Goal: Information Seeking & Learning: Check status

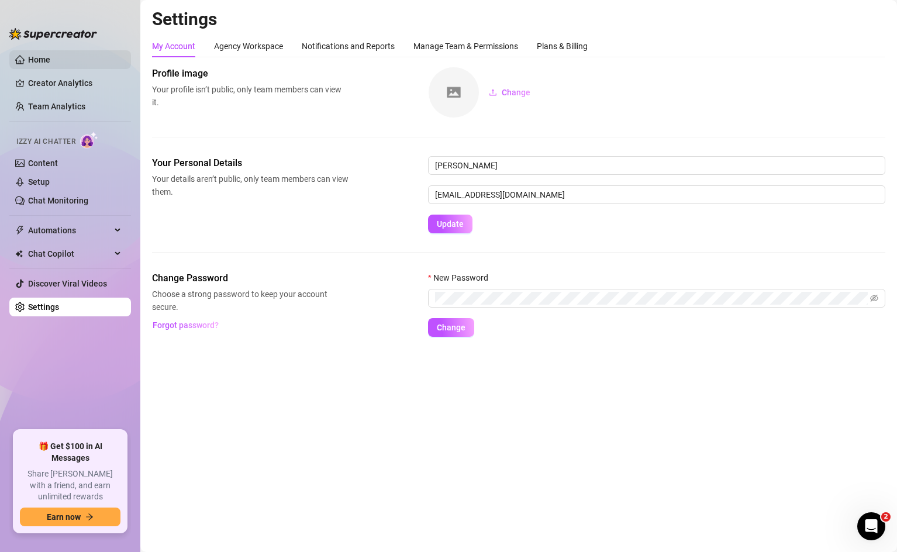
click at [28, 62] on link "Home" at bounding box center [39, 59] width 22 height 9
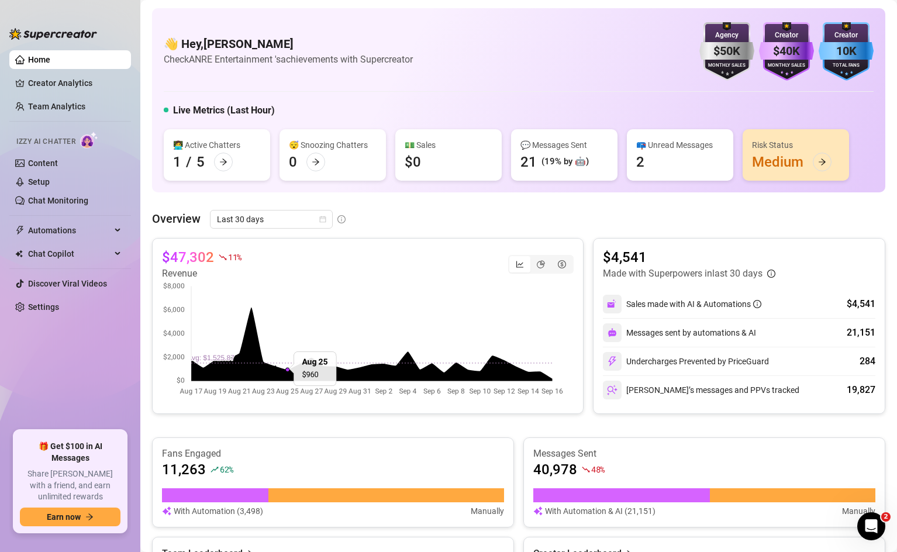
drag, startPoint x: 576, startPoint y: 429, endPoint x: 643, endPoint y: 426, distance: 67.3
click at [643, 426] on div "$47,302 11 % Revenue $4,541 Made with Superpowers in last 30 days Sales made wi…" at bounding box center [519, 473] width 734 height 470
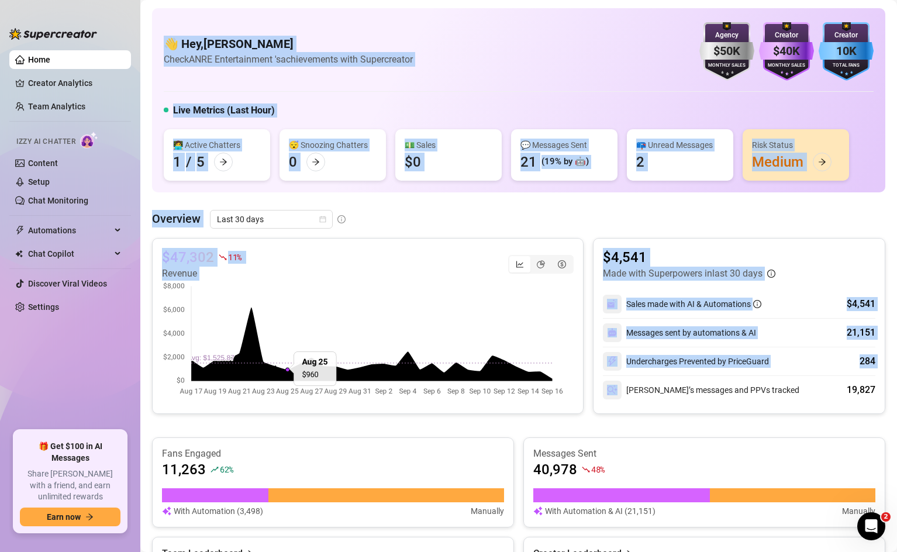
drag, startPoint x: 150, startPoint y: 232, endPoint x: 593, endPoint y: 396, distance: 471.6
click at [633, 220] on div "Overview Last 30 days" at bounding box center [519, 219] width 734 height 19
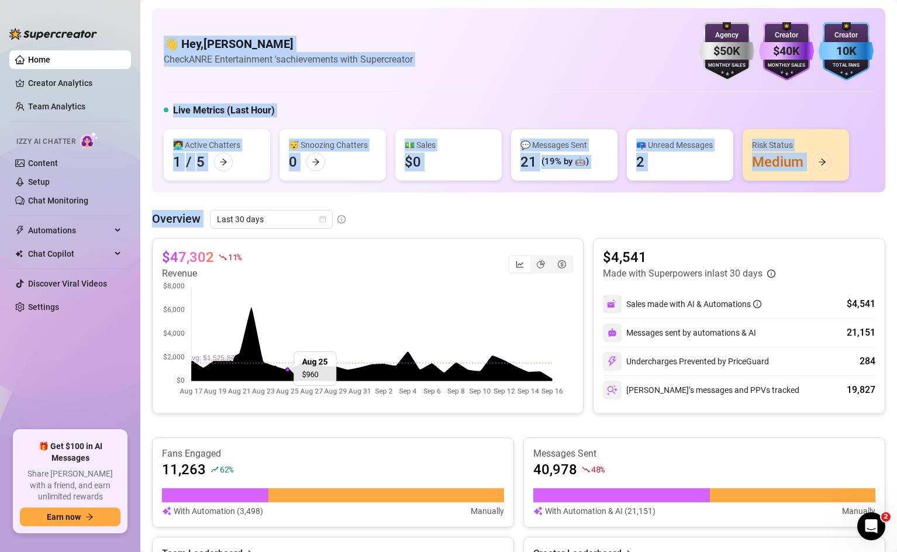
drag, startPoint x: 862, startPoint y: 218, endPoint x: 150, endPoint y: 52, distance: 730.6
click at [166, 87] on div "👋 Hey, [PERSON_NAME] Check ANRE Entertainment 's achievements with Supercreator…" at bounding box center [519, 100] width 734 height 184
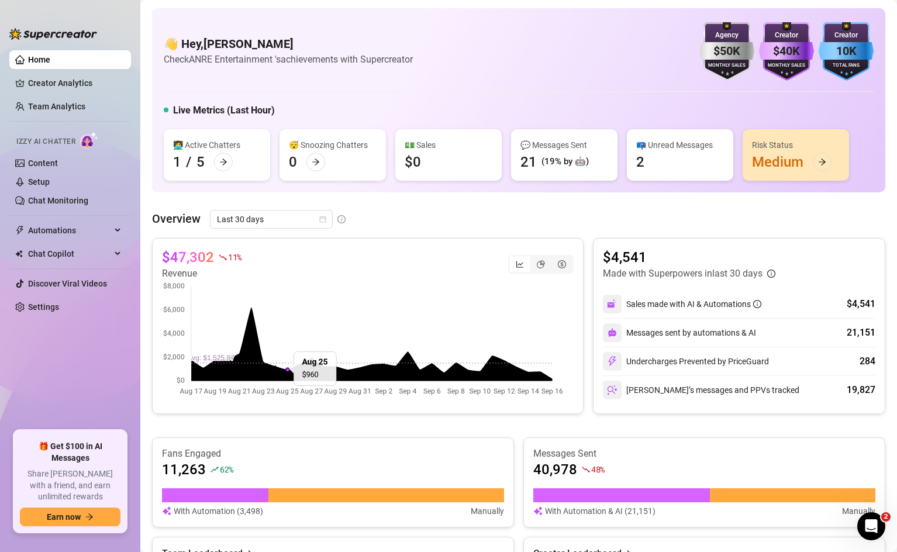
drag, startPoint x: 154, startPoint y: 85, endPoint x: 855, endPoint y: 210, distance: 711.9
click at [855, 210] on div "👋 Hey, [PERSON_NAME] Check ANRE Entertainment 's achievements with Supercreator…" at bounding box center [519, 554] width 734 height 1093
click at [528, 220] on div "Overview Last 30 days" at bounding box center [519, 219] width 734 height 19
